Goal: Check status: Check status

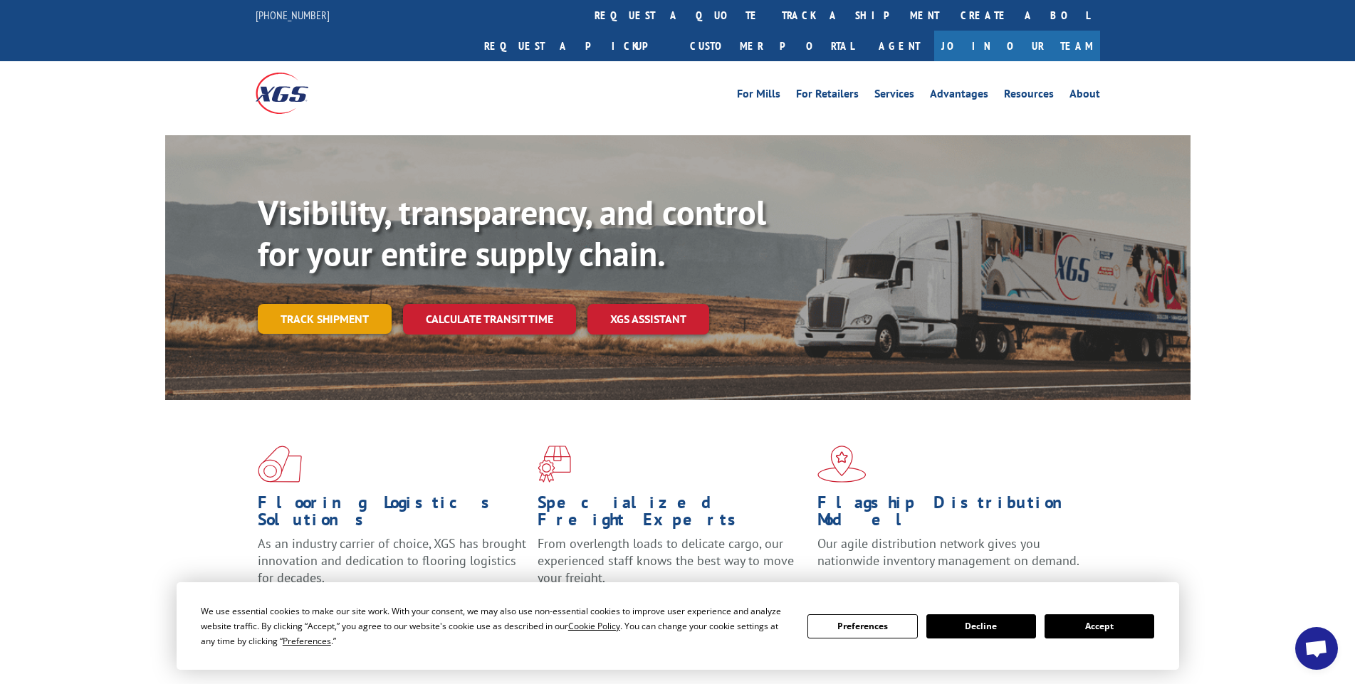
click at [342, 304] on link "Track shipment" at bounding box center [325, 319] width 134 height 30
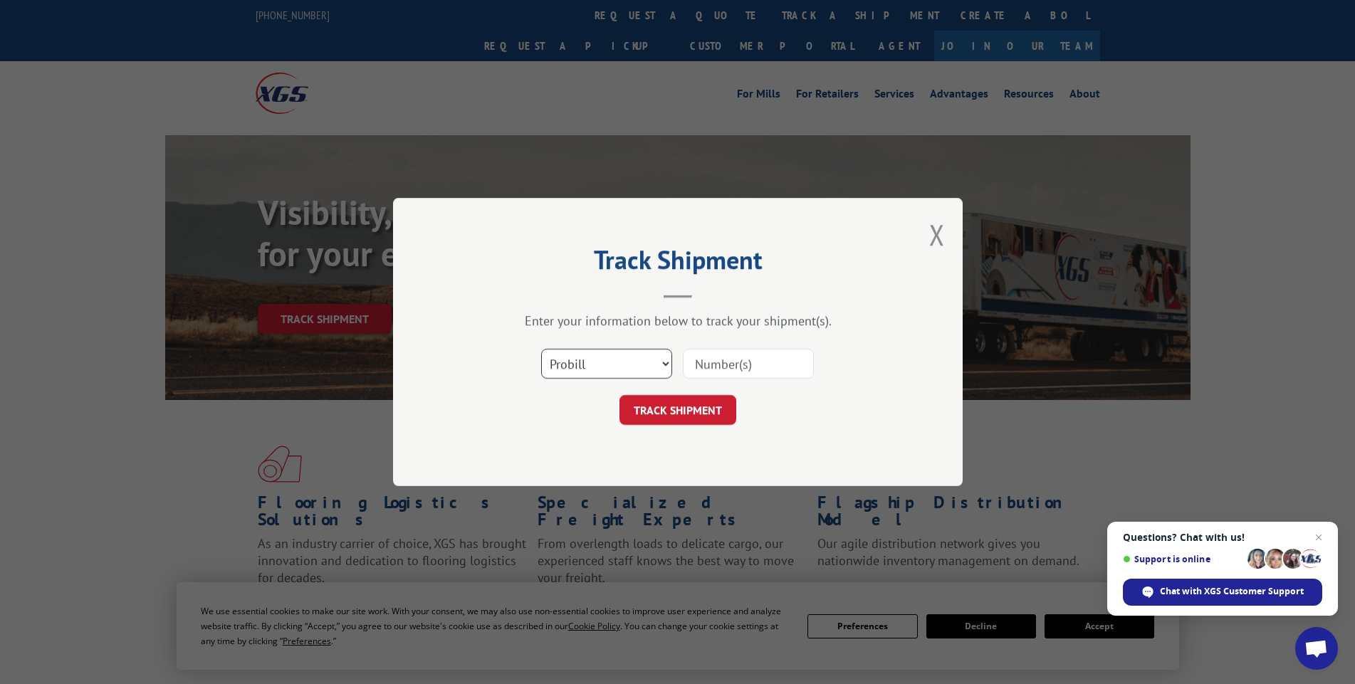
click at [657, 363] on select "Select category... Probill BOL PO" at bounding box center [606, 364] width 131 height 30
select select "bol"
click at [541, 349] on select "Select category... Probill BOL PO" at bounding box center [606, 364] width 131 height 30
click at [718, 369] on input at bounding box center [748, 364] width 131 height 30
paste input "5594109"
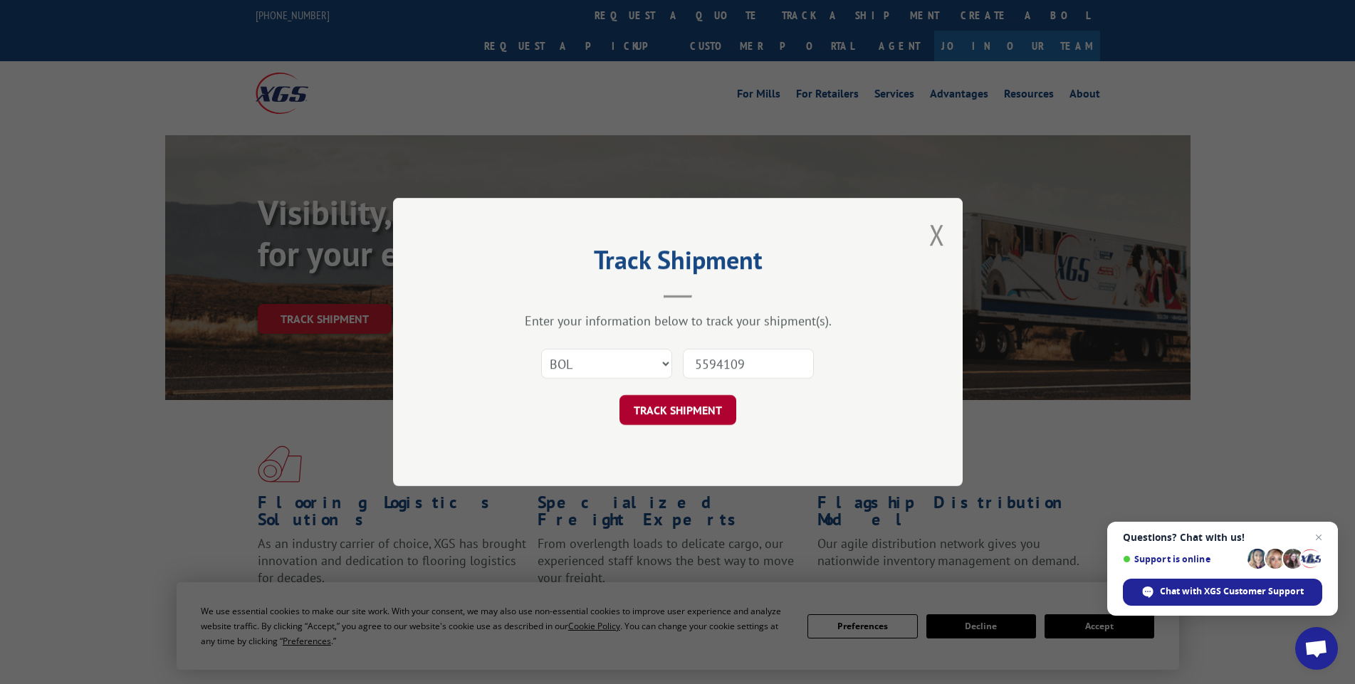
type input "5594109"
click at [679, 409] on button "TRACK SHIPMENT" at bounding box center [677, 410] width 117 height 30
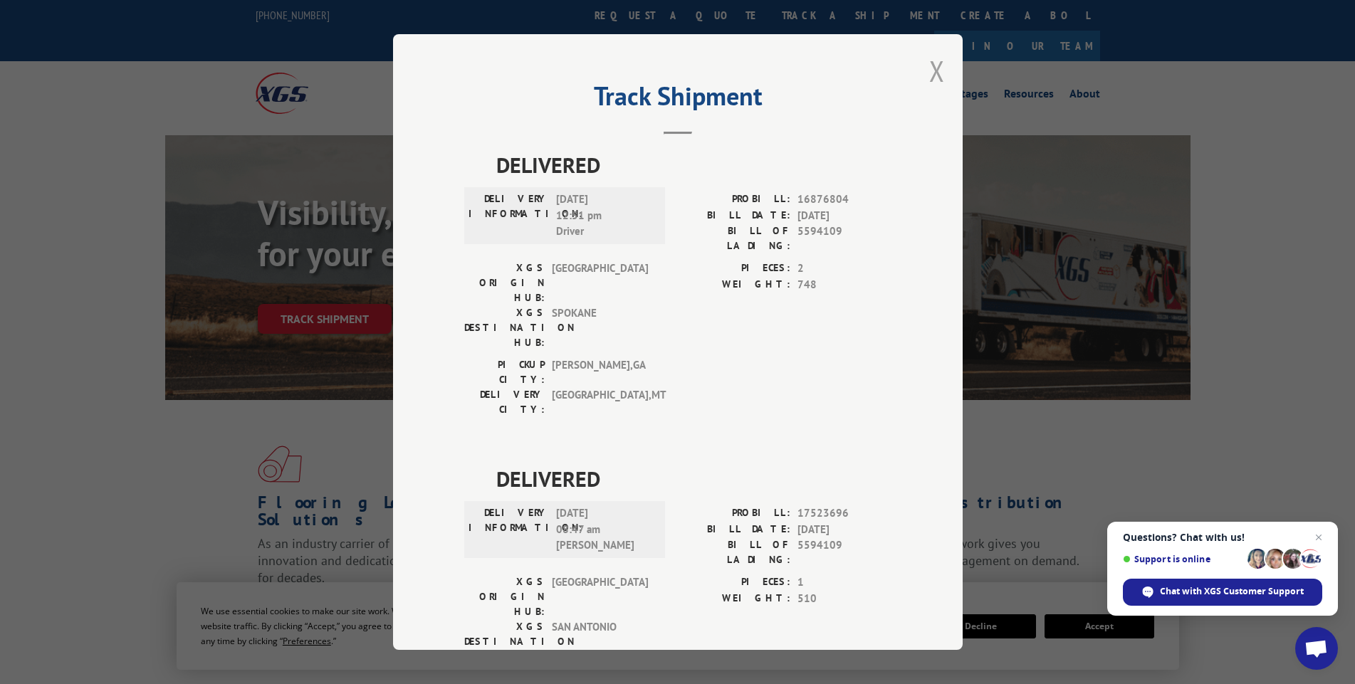
click at [929, 71] on button "Close modal" at bounding box center [937, 71] width 16 height 38
